Goal: Task Accomplishment & Management: Complete application form

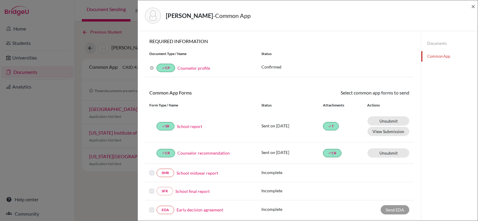
scroll to position [209, 0]
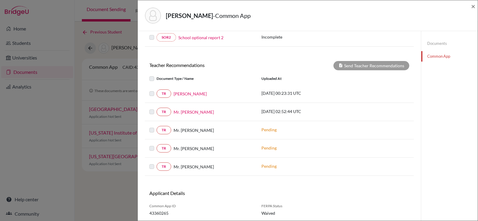
click at [156, 126] on label at bounding box center [156, 126] width 0 height 0
click at [261, 130] on p "Pending" at bounding box center [301, 129] width 81 height 6
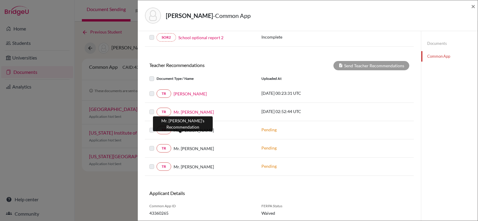
click at [181, 130] on span "Mr. Jeff" at bounding box center [193, 130] width 40 height 6
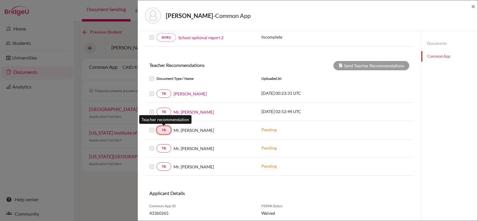
click at [166, 130] on link "TR" at bounding box center [163, 130] width 15 height 8
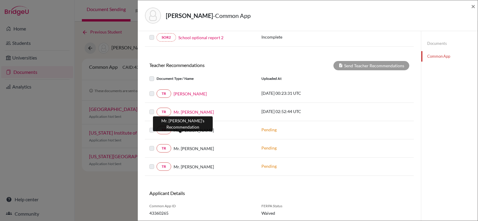
click at [180, 130] on span "Mr. [PERSON_NAME]" at bounding box center [193, 130] width 40 height 6
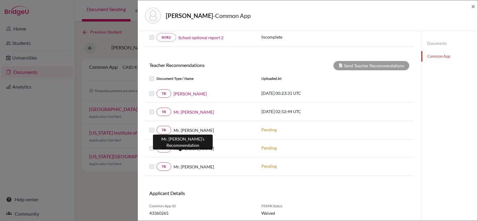
click at [177, 147] on span "Mr. [PERSON_NAME]" at bounding box center [193, 148] width 40 height 6
click at [156, 144] on label at bounding box center [156, 144] width 0 height 0
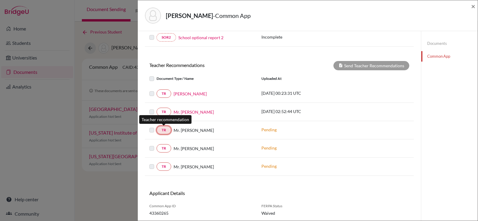
click at [168, 130] on link "TR" at bounding box center [163, 130] width 15 height 8
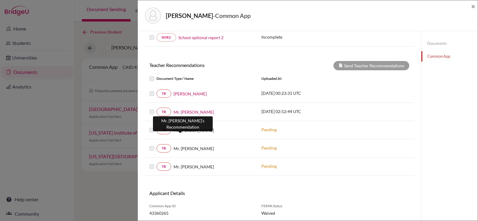
click at [180, 130] on span "Mr. [PERSON_NAME]" at bounding box center [193, 130] width 40 height 6
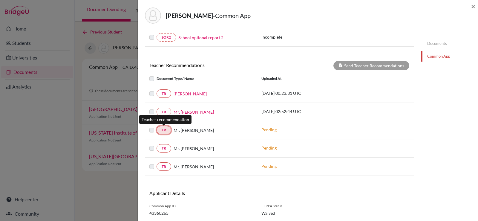
click at [163, 132] on link "TR" at bounding box center [163, 130] width 15 height 8
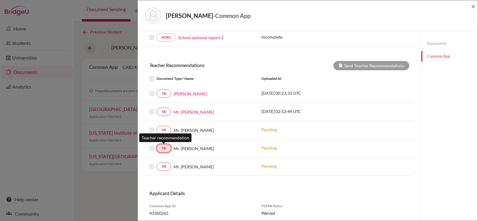
click at [165, 150] on link "TR" at bounding box center [163, 148] width 15 height 8
click at [156, 90] on label at bounding box center [156, 90] width 0 height 0
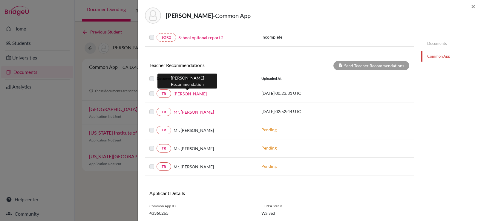
click at [196, 95] on link "[PERSON_NAME]" at bounding box center [189, 93] width 33 height 6
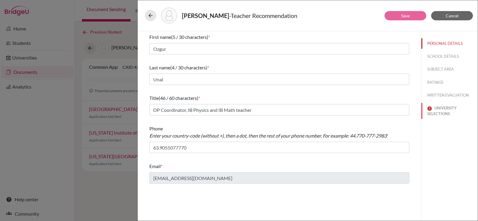
click at [445, 111] on button "UNIVERSITY SELECTIONS" at bounding box center [449, 111] width 56 height 16
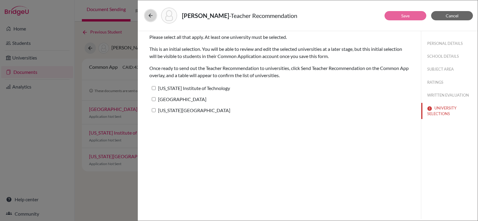
click at [153, 13] on button at bounding box center [150, 15] width 11 height 11
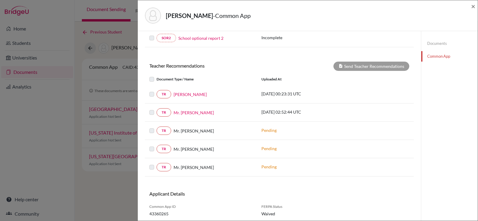
scroll to position [209, 0]
click at [156, 126] on label at bounding box center [156, 126] width 0 height 0
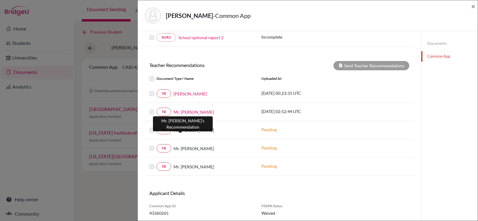
click at [179, 130] on span "Mr. [PERSON_NAME]" at bounding box center [193, 130] width 40 height 6
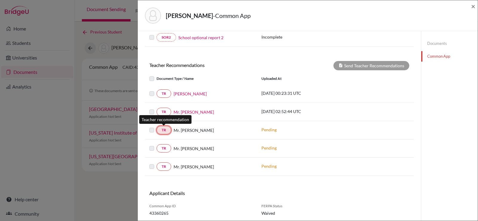
click at [158, 132] on link "TR" at bounding box center [163, 130] width 15 height 8
click at [436, 42] on link "Documents" at bounding box center [449, 43] width 56 height 10
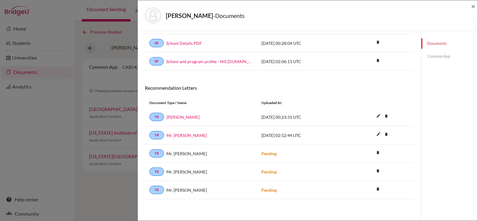
scroll to position [99, 0]
click at [373, 152] on icon "delete" at bounding box center [377, 152] width 9 height 9
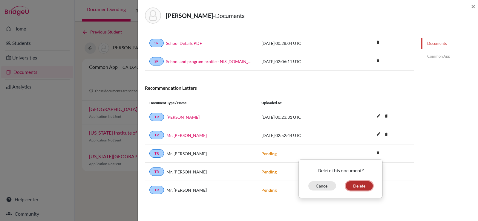
click at [359, 187] on button "Delete" at bounding box center [358, 185] width 27 height 9
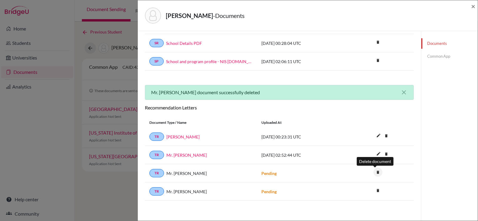
click at [373, 171] on icon "delete" at bounding box center [377, 171] width 9 height 9
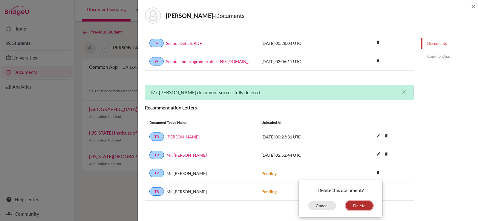
click at [357, 205] on button "Delete" at bounding box center [358, 205] width 27 height 9
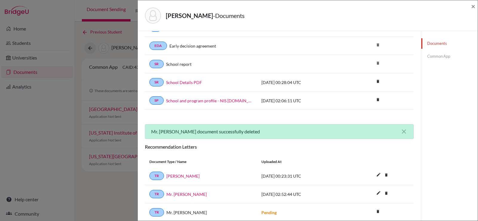
scroll to position [82, 0]
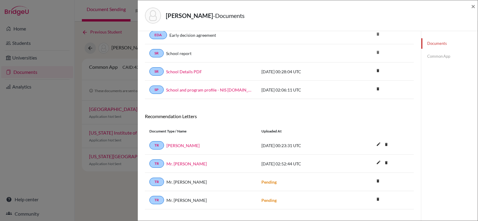
scroll to position [81, 0]
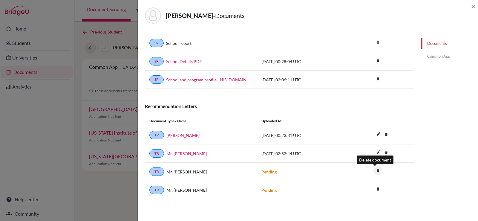
click at [378, 169] on icon "delete" at bounding box center [377, 170] width 9 height 9
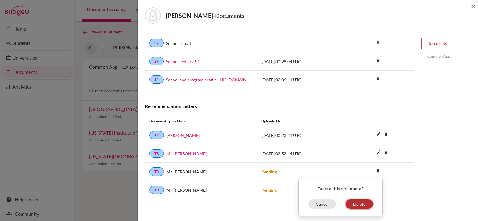
click at [362, 202] on button "Delete" at bounding box center [358, 203] width 27 height 9
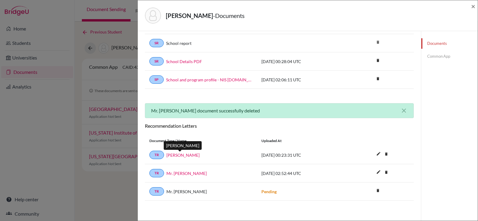
click at [187, 156] on link "[PERSON_NAME]" at bounding box center [182, 155] width 33 height 6
click at [429, 57] on link "Common App" at bounding box center [449, 56] width 56 height 10
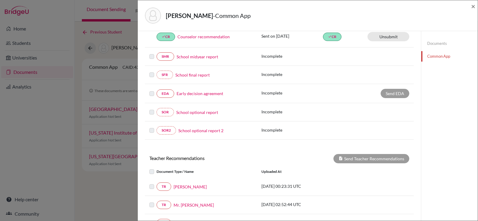
scroll to position [192, 0]
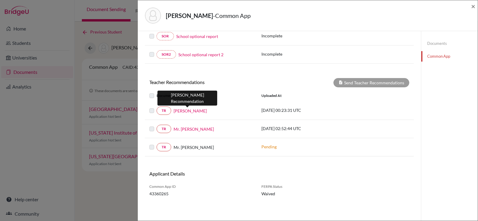
click at [185, 112] on link "[PERSON_NAME]" at bounding box center [189, 110] width 33 height 6
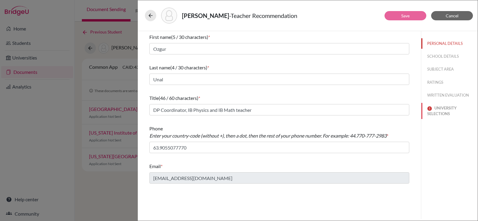
click at [440, 106] on button "UNIVERSITY SELECTIONS" at bounding box center [449, 111] width 56 height 16
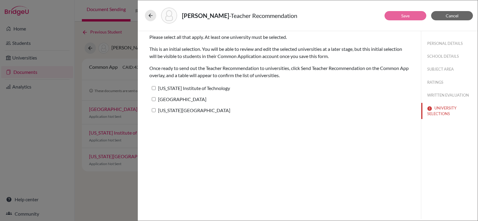
click at [155, 89] on input "[US_STATE] Institute of Technology" at bounding box center [154, 88] width 4 height 4
checkbox input "true"
click at [154, 100] on input "[GEOGRAPHIC_DATA]" at bounding box center [154, 99] width 4 height 4
checkbox input "true"
click at [154, 110] on input "[US_STATE][GEOGRAPHIC_DATA]" at bounding box center [154, 110] width 4 height 4
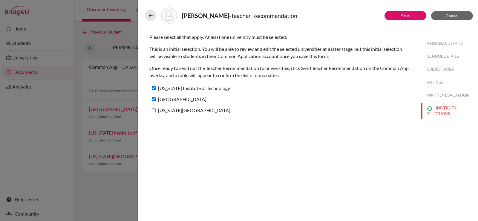
checkbox input "true"
click at [408, 17] on link "Save" at bounding box center [405, 15] width 8 height 5
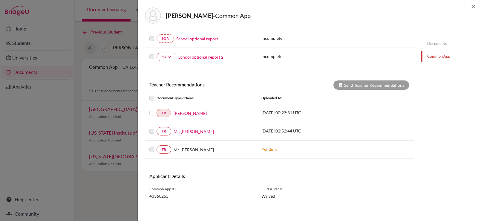
scroll to position [192, 0]
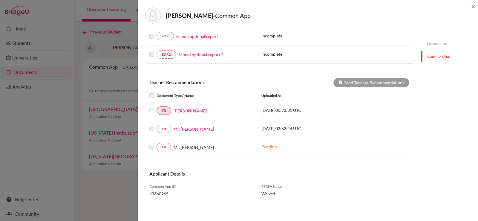
click at [156, 107] on label at bounding box center [156, 107] width 0 height 0
click at [0, 0] on input "checkbox" at bounding box center [0, 0] width 0 height 0
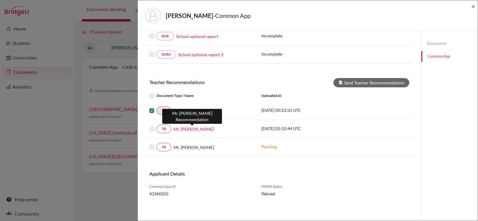
click at [196, 128] on link "Mr. [PERSON_NAME]" at bounding box center [193, 129] width 40 height 6
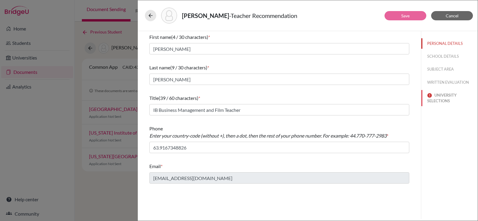
click at [431, 98] on button "UNIVERSITY SELECTIONS" at bounding box center [449, 98] width 56 height 16
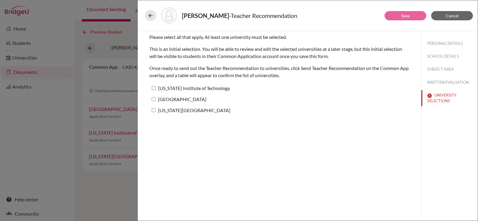
click at [155, 88] on input "[US_STATE] Institute of Technology" at bounding box center [154, 88] width 4 height 4
checkbox input "true"
click at [156, 99] on label "[GEOGRAPHIC_DATA]" at bounding box center [177, 99] width 57 height 9
click at [156, 99] on input "[GEOGRAPHIC_DATA]" at bounding box center [154, 99] width 4 height 4
checkbox input "true"
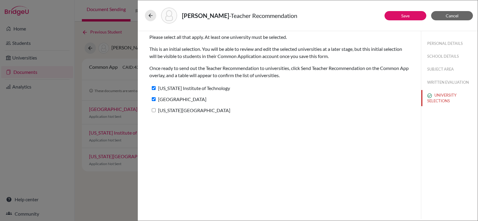
click at [156, 111] on label "[US_STATE][GEOGRAPHIC_DATA]" at bounding box center [189, 110] width 81 height 9
click at [156, 111] on input "[US_STATE][GEOGRAPHIC_DATA]" at bounding box center [154, 110] width 4 height 4
checkbox input "true"
click at [402, 17] on link "Save" at bounding box center [405, 15] width 8 height 5
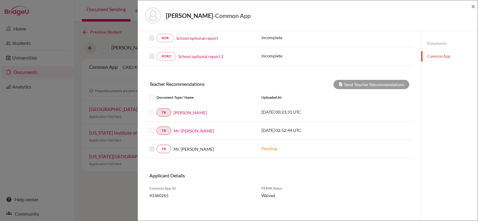
scroll to position [192, 0]
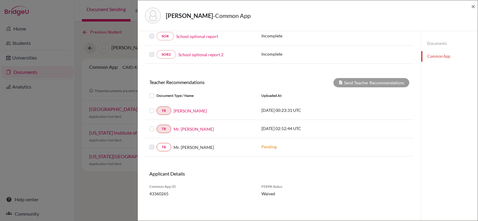
click at [156, 107] on label at bounding box center [156, 107] width 0 height 0
click at [0, 0] on input "checkbox" at bounding box center [0, 0] width 0 height 0
click at [156, 125] on label at bounding box center [156, 125] width 0 height 0
click at [0, 0] on input "checkbox" at bounding box center [0, 0] width 0 height 0
click at [343, 82] on button "Send Teacher Recommendations" at bounding box center [371, 82] width 76 height 9
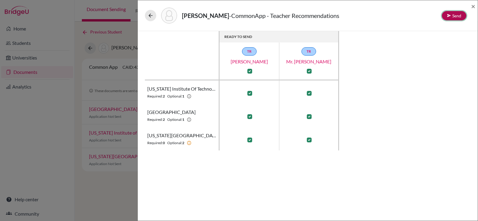
click at [448, 11] on button "Send" at bounding box center [454, 15] width 24 height 9
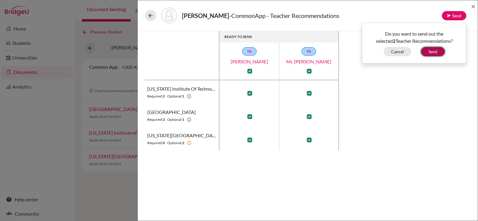
click at [438, 52] on button "Send" at bounding box center [433, 51] width 24 height 9
checkbox input "false"
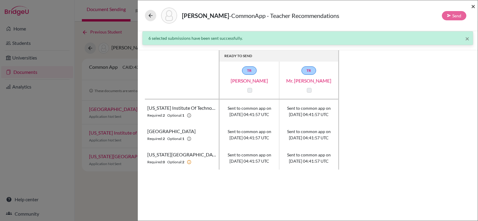
click at [472, 6] on span "×" at bounding box center [473, 6] width 4 height 9
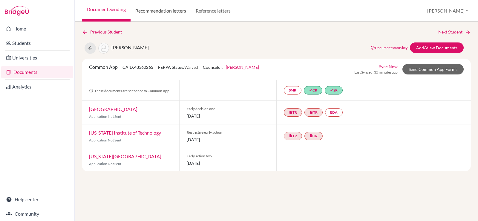
click at [171, 10] on link "Recommendation letters" at bounding box center [160, 10] width 60 height 21
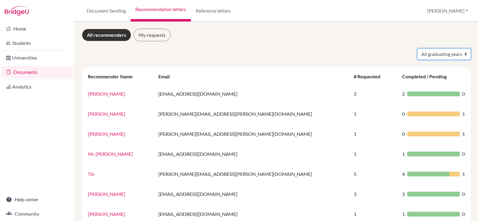
click at [440, 56] on select "All graduating years 2025 2026" at bounding box center [443, 53] width 53 height 11
select select "2026"
click at [417, 48] on select "All graduating years 2025 2026" at bounding box center [443, 53] width 53 height 11
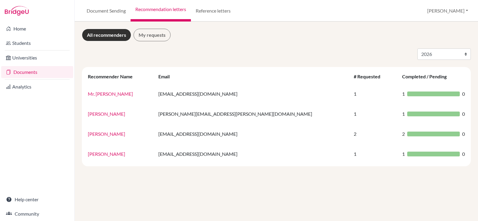
select select "2026"
click at [24, 71] on link "Documents" at bounding box center [37, 72] width 72 height 12
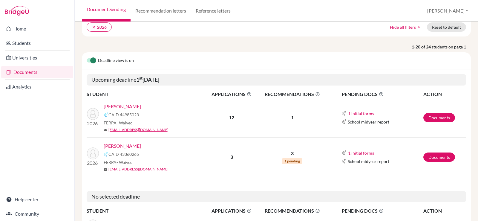
scroll to position [60, 0]
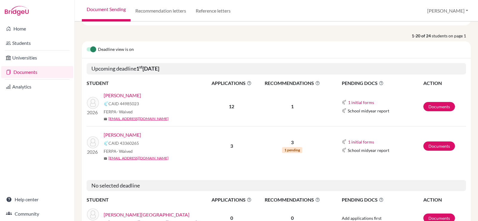
click at [287, 151] on span "1 pending" at bounding box center [292, 150] width 20 height 6
click at [431, 143] on link "Documents" at bounding box center [439, 145] width 32 height 9
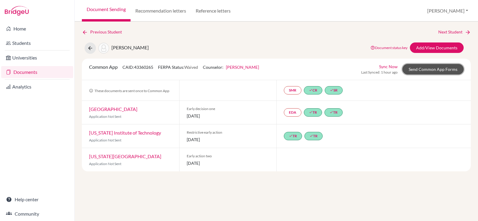
click at [434, 72] on link "Send Common App Forms" at bounding box center [432, 69] width 61 height 10
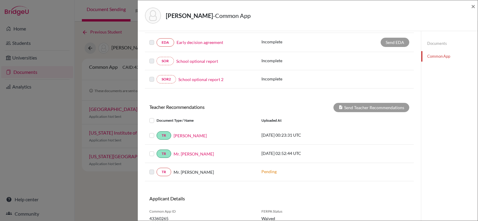
scroll to position [192, 0]
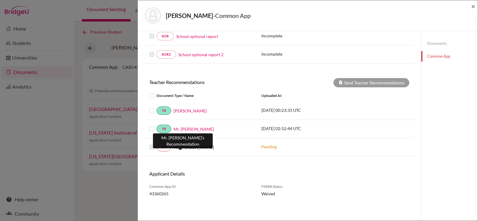
click at [182, 148] on span "Mr. [PERSON_NAME]" at bounding box center [193, 147] width 40 height 6
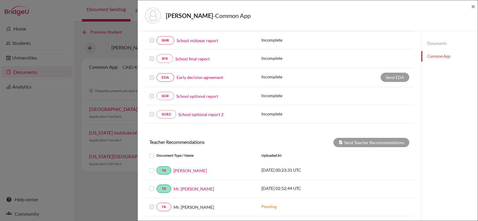
scroll to position [73, 0]
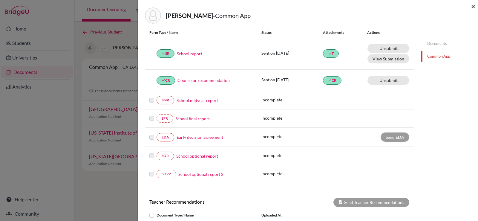
click at [473, 6] on span "×" at bounding box center [473, 6] width 4 height 9
